Goal: Information Seeking & Learning: Learn about a topic

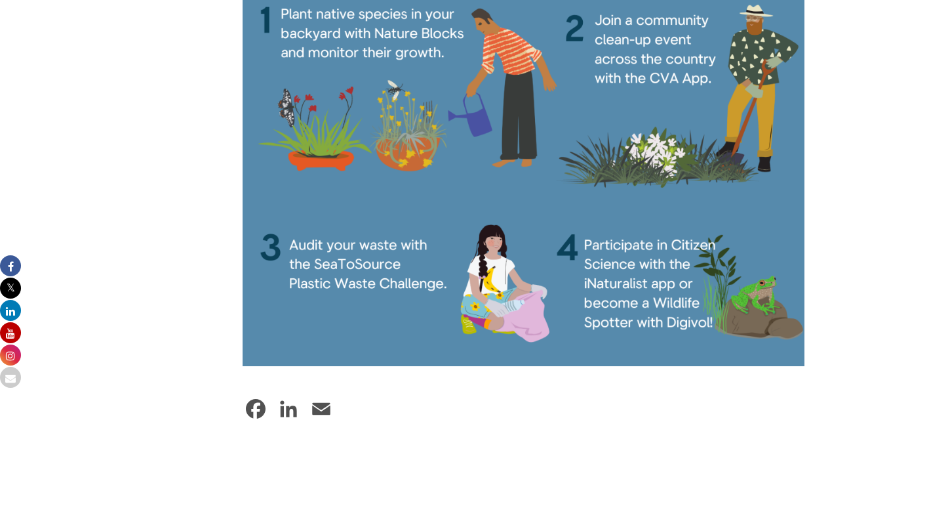
scroll to position [2191, 0]
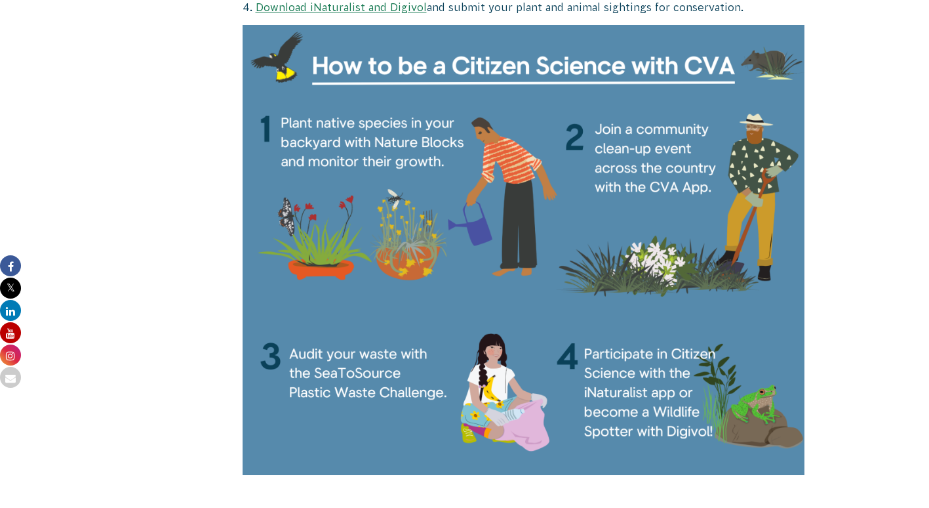
click at [353, 7] on link "Download iNaturalist and Digivol" at bounding box center [341, 7] width 171 height 12
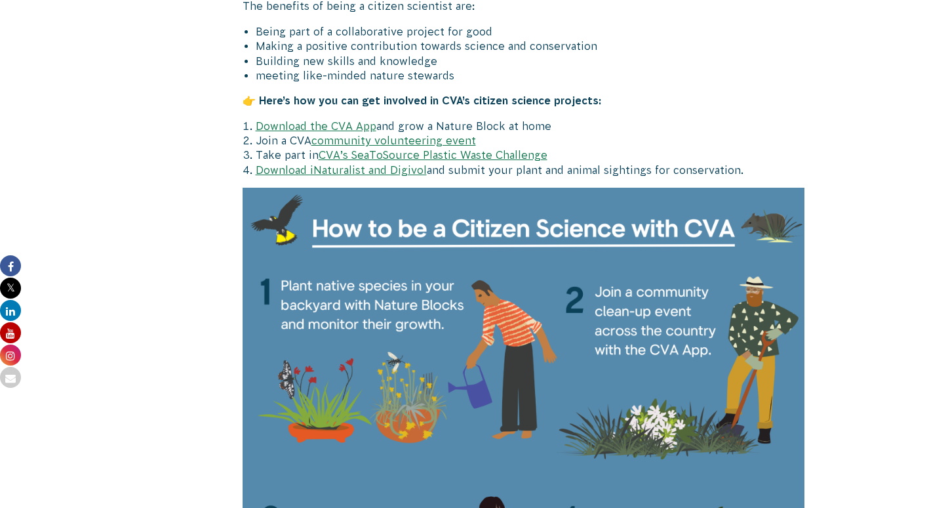
scroll to position [2031, 0]
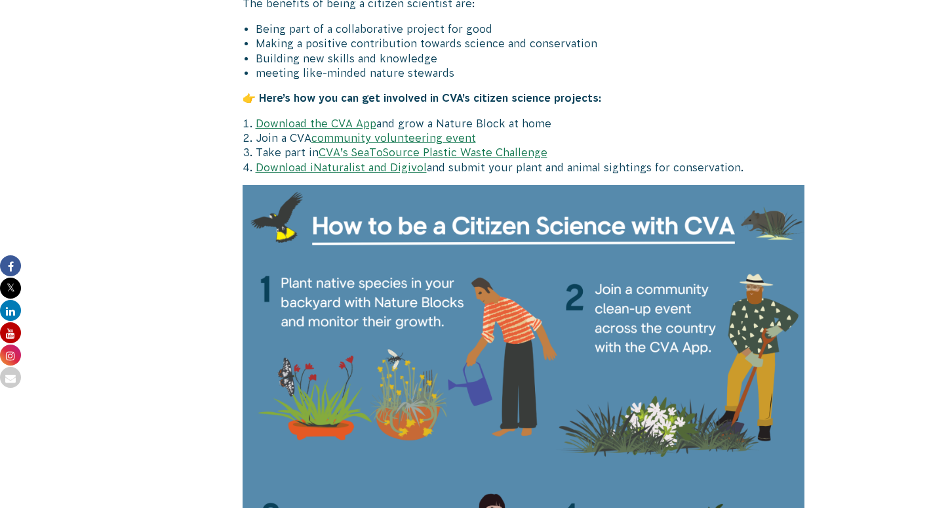
click at [434, 136] on link "community volunteering event" at bounding box center [394, 138] width 165 height 12
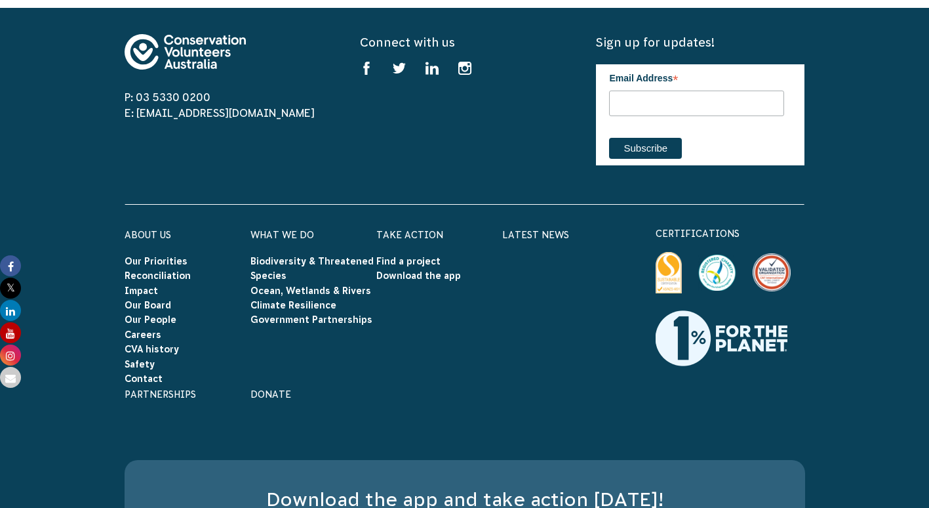
scroll to position [2810, 0]
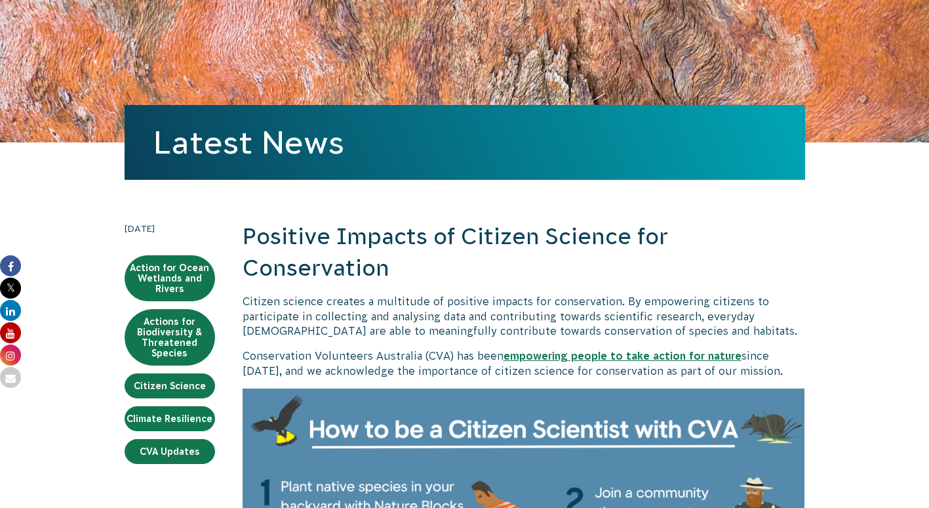
scroll to position [66, 0]
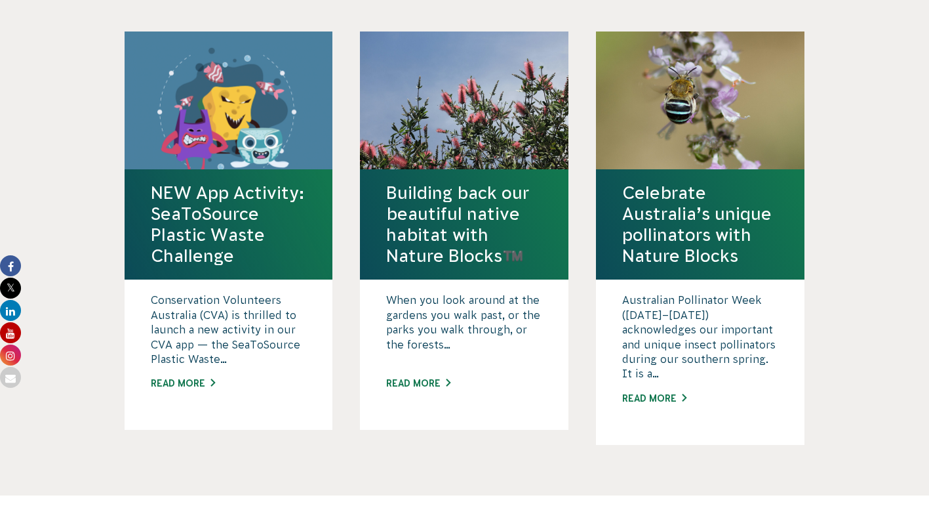
scroll to position [2093, 0]
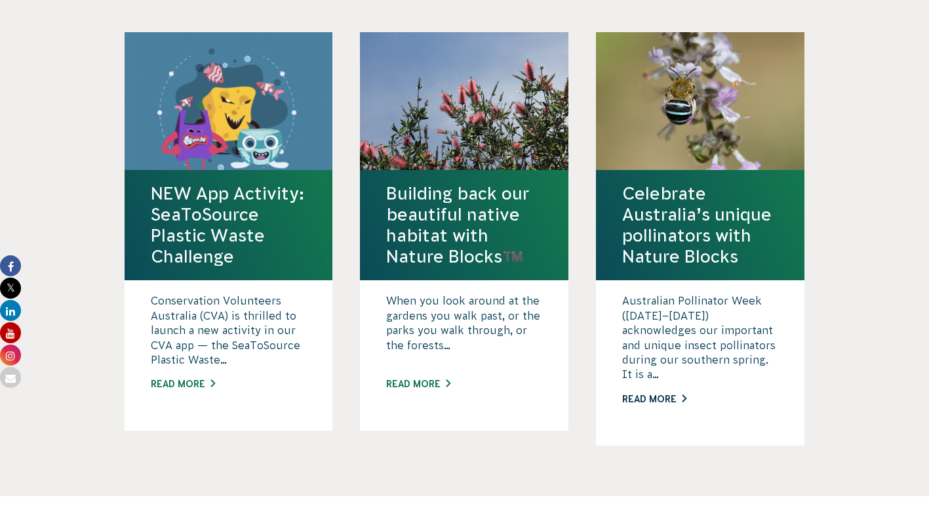
click at [658, 400] on link "Read More" at bounding box center [700, 399] width 156 height 14
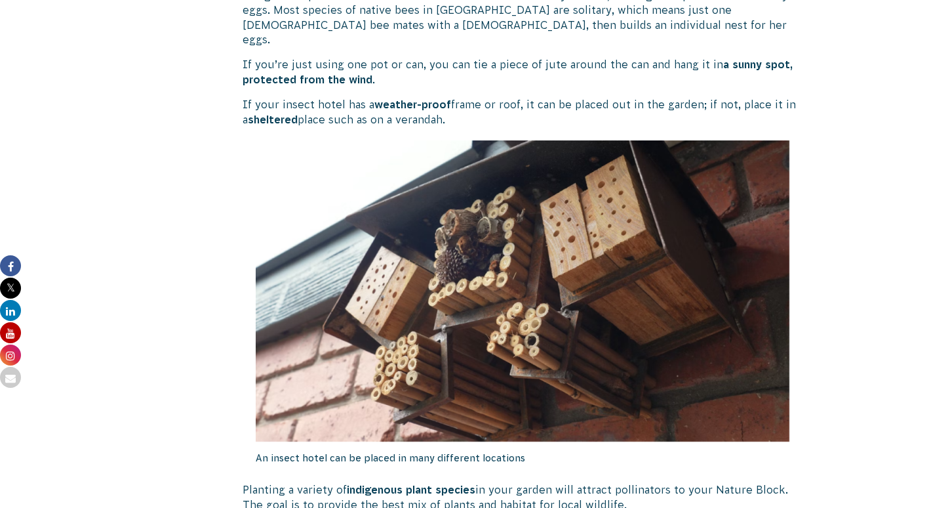
scroll to position [2297, 0]
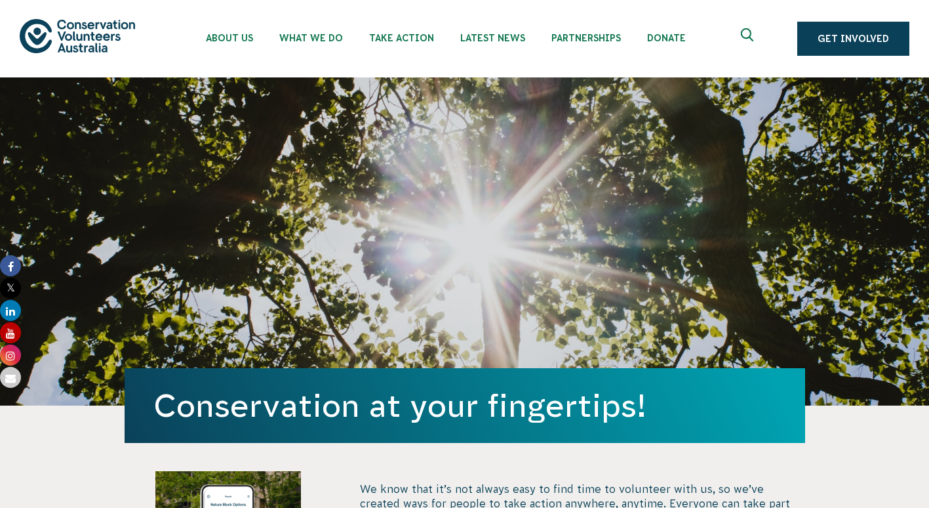
scroll to position [2093, 0]
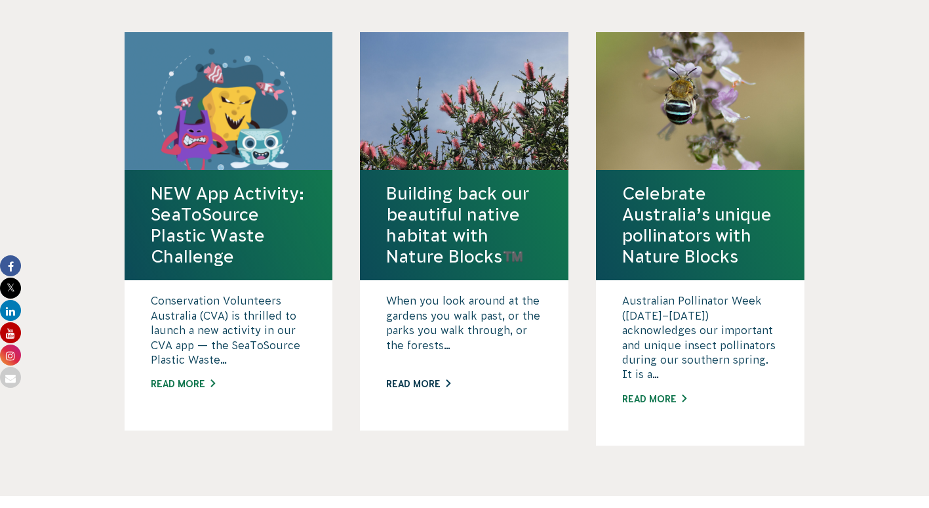
click at [422, 378] on link "Read More" at bounding box center [464, 384] width 156 height 14
click at [415, 384] on link "Read More" at bounding box center [464, 384] width 156 height 14
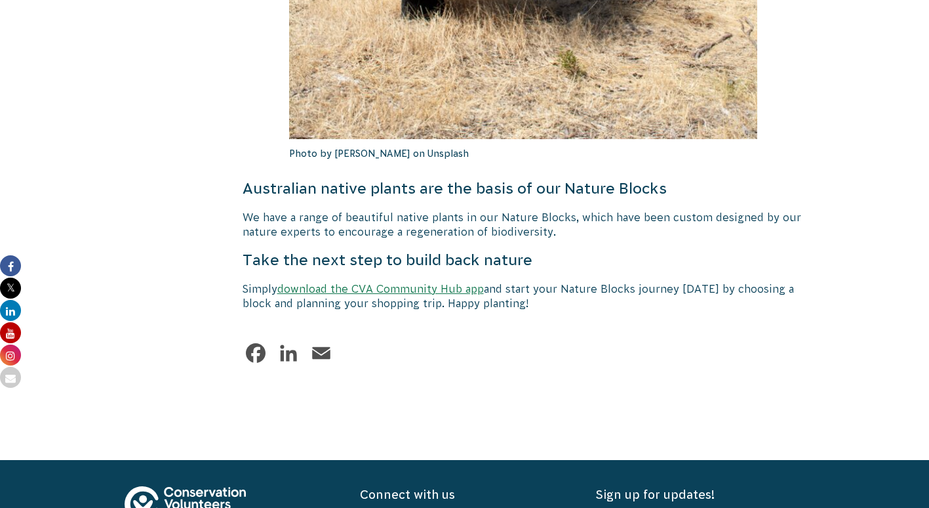
scroll to position [3458, 0]
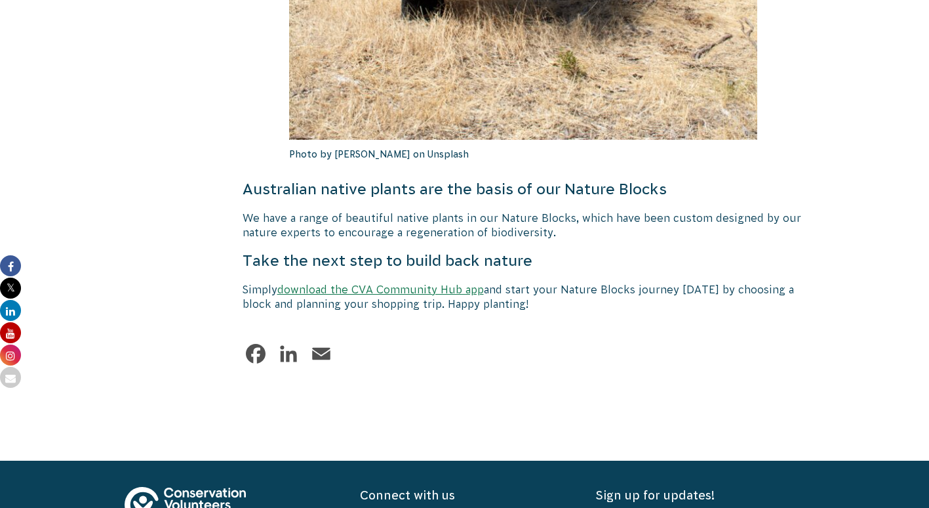
click at [419, 283] on link "download the CVA Community Hub app" at bounding box center [380, 289] width 207 height 12
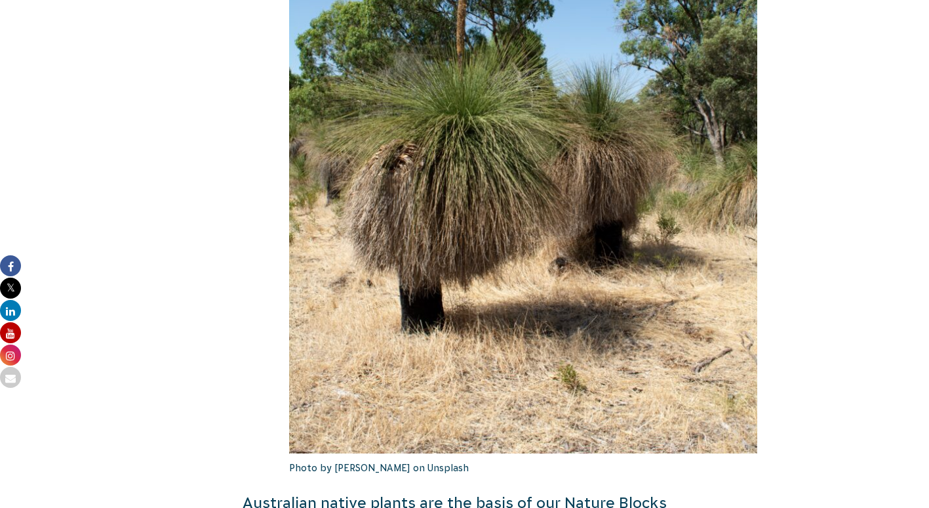
scroll to position [3169, 0]
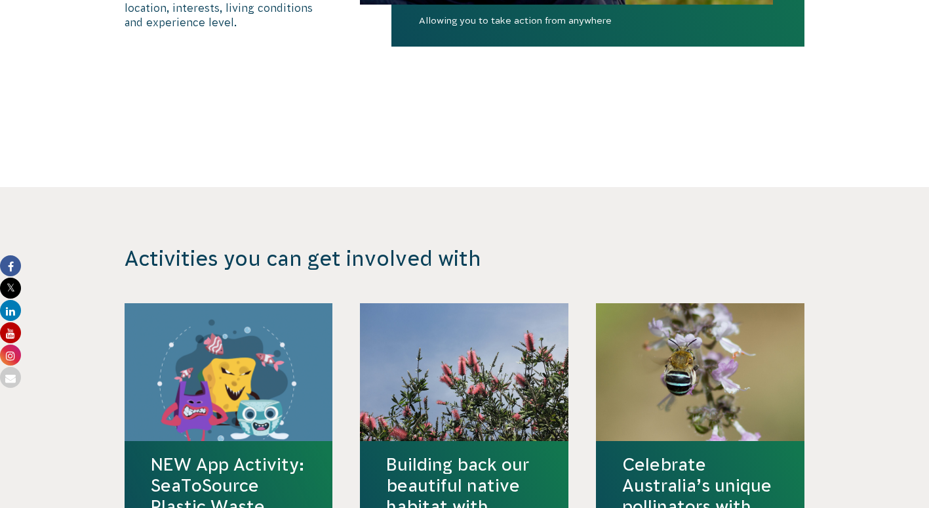
scroll to position [1779, 0]
